Goal: Find specific page/section: Find specific page/section

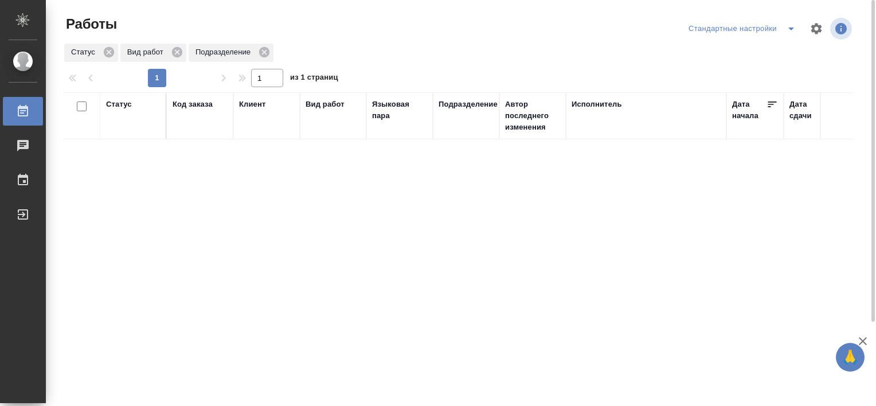
click at [790, 35] on icon "split button" at bounding box center [791, 29] width 14 height 14
click at [744, 32] on div "Стандартные настройки" at bounding box center [743, 28] width 117 height 18
click at [786, 28] on icon "split button" at bounding box center [791, 29] width 14 height 14
click at [741, 52] on li "В работе" at bounding box center [743, 51] width 117 height 18
click at [791, 27] on icon "split button" at bounding box center [791, 29] width 14 height 14
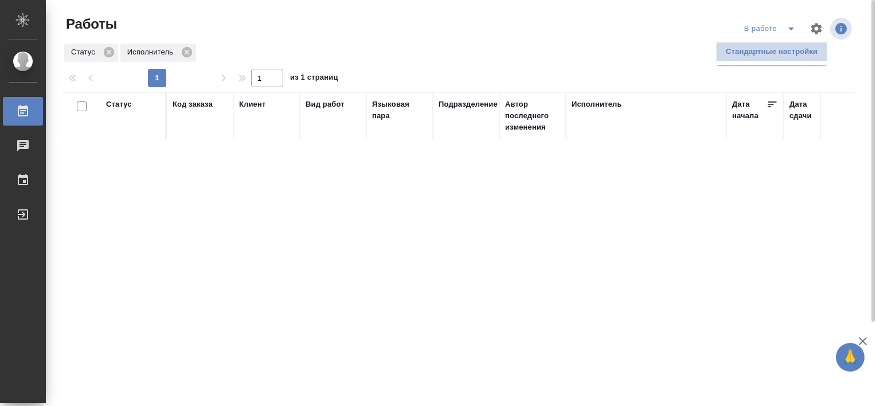
click at [761, 52] on li "Стандартные настройки" at bounding box center [771, 51] width 110 height 18
